Goal: Find specific page/section: Find specific page/section

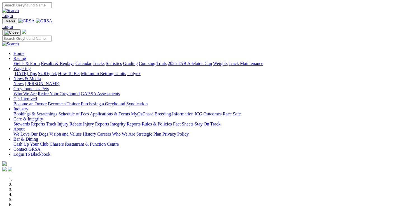
click at [26, 56] on link "Racing" at bounding box center [19, 58] width 13 height 5
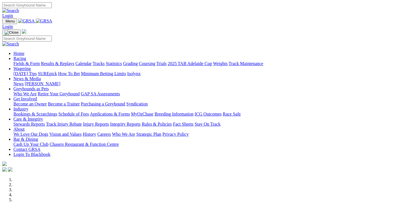
click at [26, 56] on link "Racing" at bounding box center [19, 58] width 13 height 5
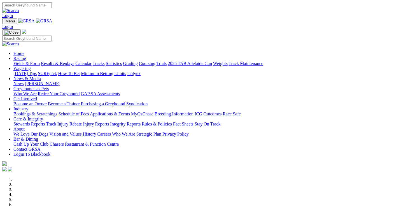
click at [26, 56] on link "Racing" at bounding box center [19, 58] width 13 height 5
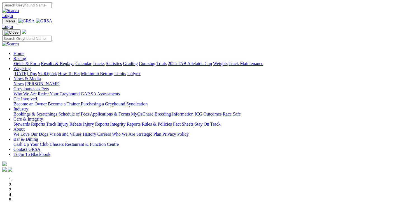
click at [25, 61] on link "Fields & Form" at bounding box center [26, 63] width 26 height 5
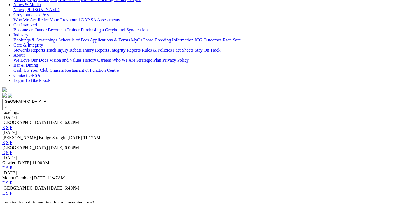
scroll to position [112, 0]
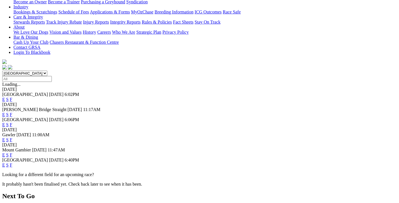
click at [12, 137] on link "F" at bounding box center [11, 139] width 3 height 5
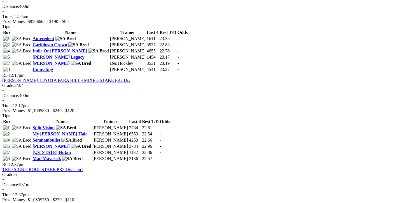
scroll to position [560, 0]
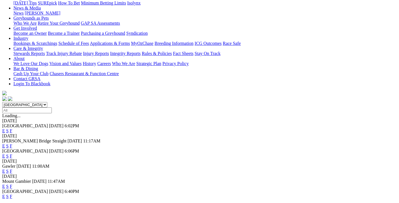
scroll to position [84, 0]
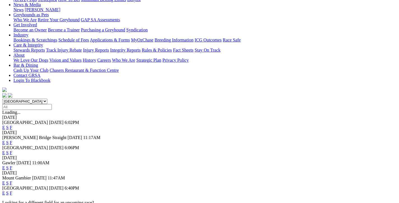
click at [12, 190] on link "F" at bounding box center [11, 192] width 3 height 5
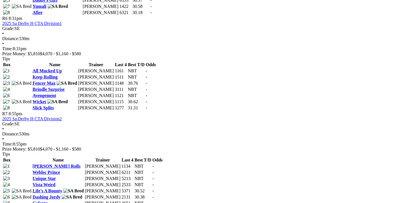
scroll to position [727, 0]
